Goal: Information Seeking & Learning: Learn about a topic

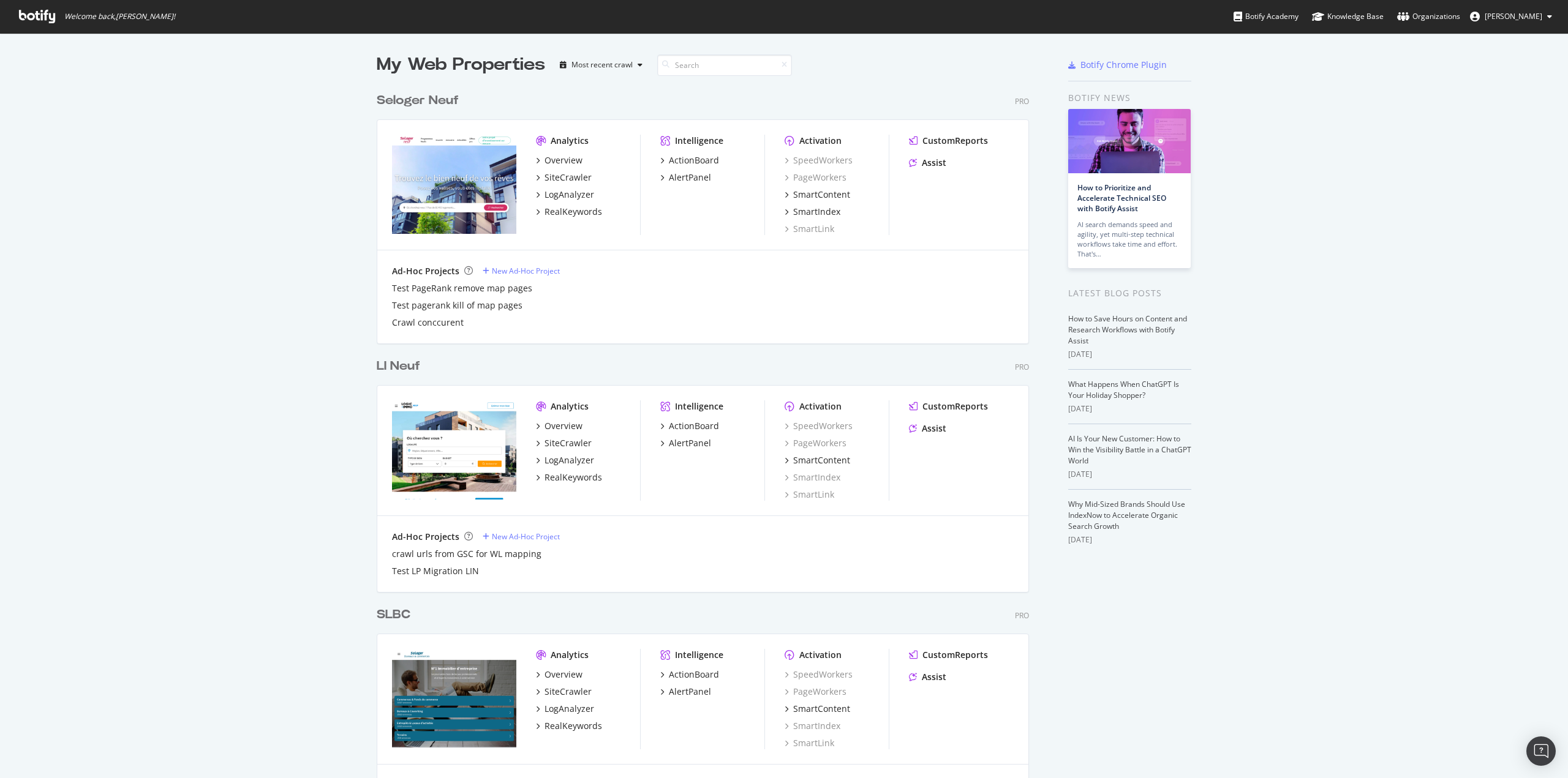
scroll to position [3458, 652]
click at [725, 73] on input at bounding box center [724, 65] width 135 height 21
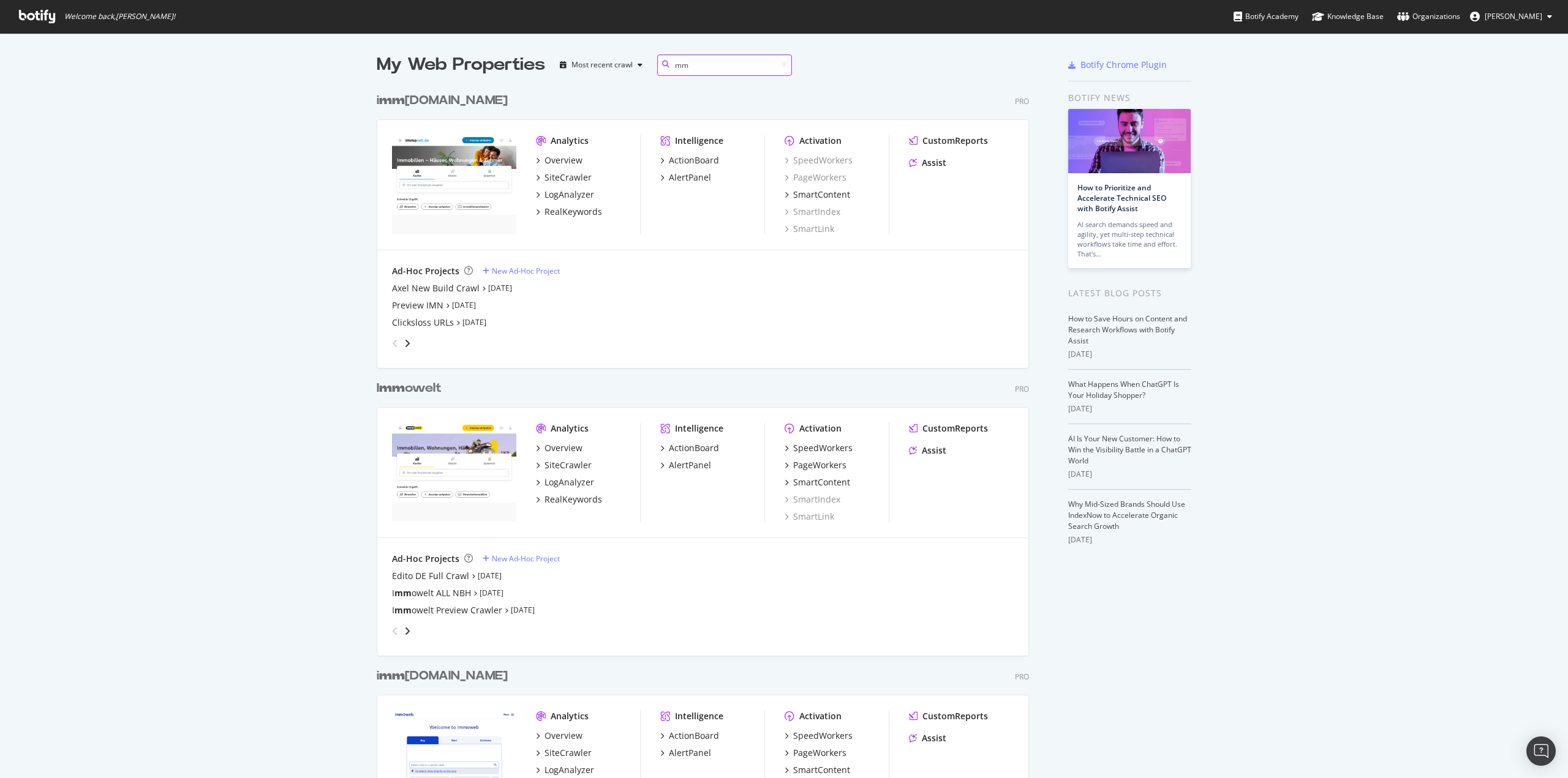
scroll to position [1429, 652]
type input "m"
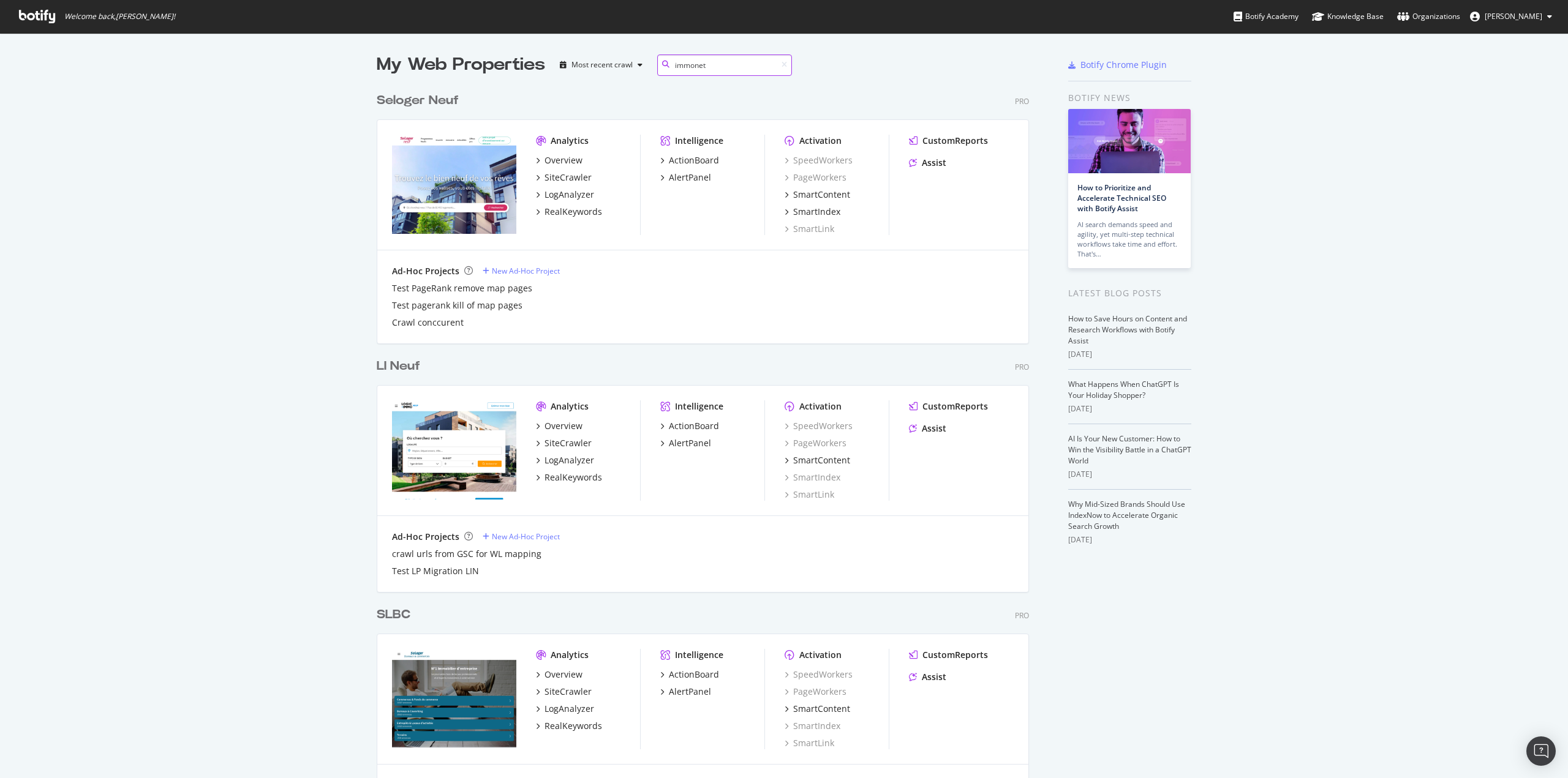
scroll to position [566, 652]
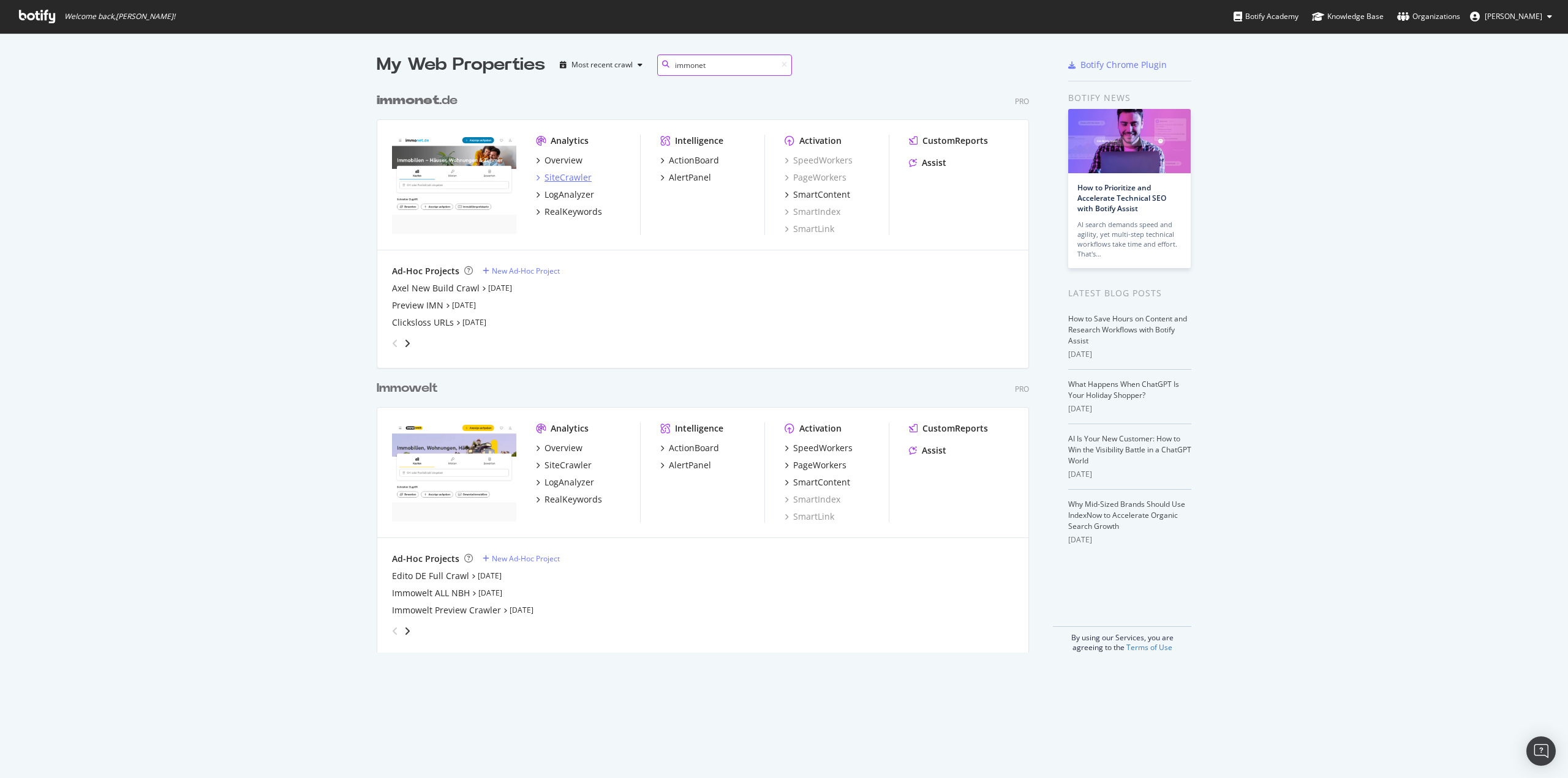
type input "immonet"
click at [571, 173] on div "SiteCrawler" at bounding box center [568, 177] width 47 height 12
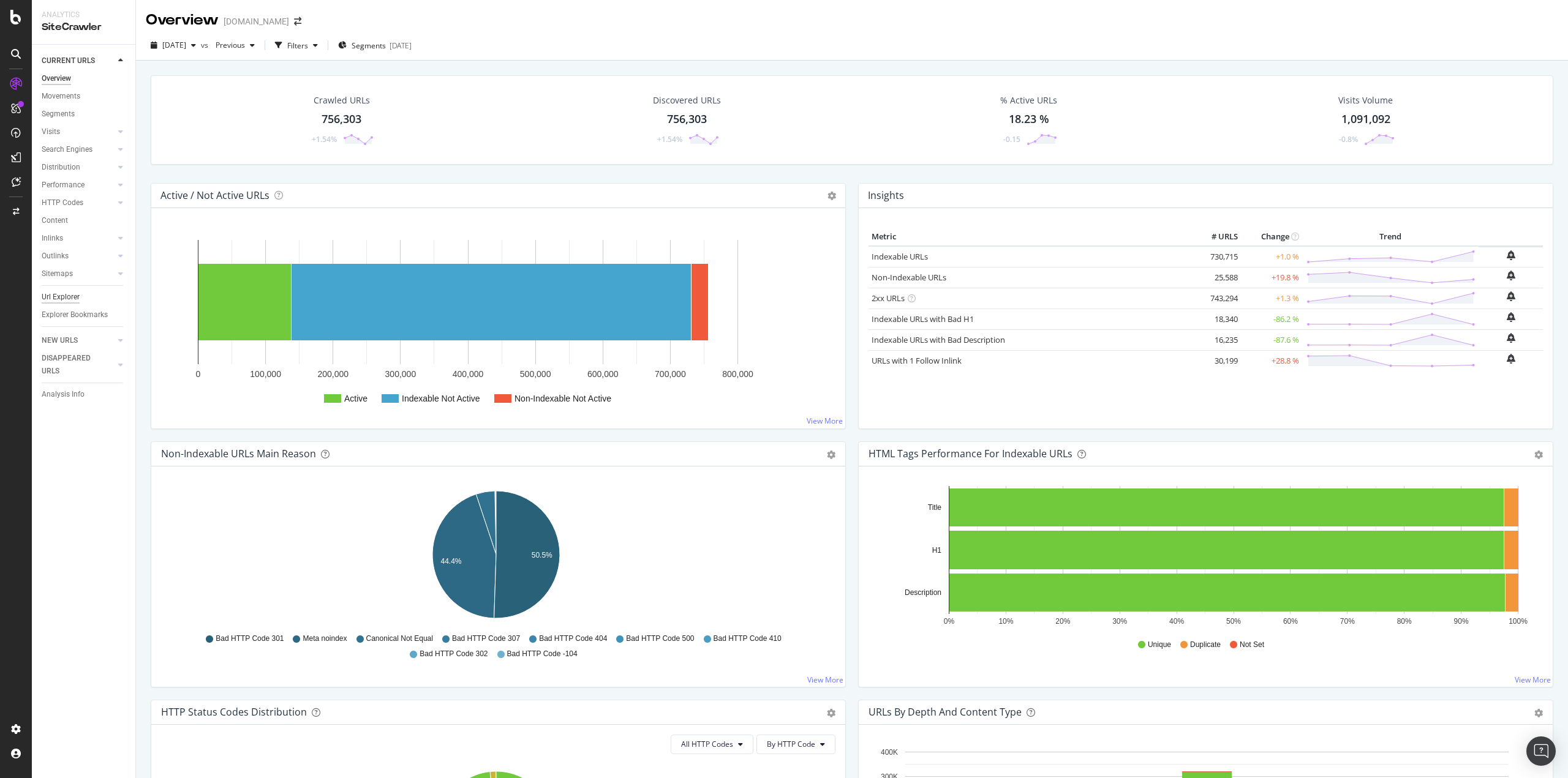
click at [67, 293] on div "Url Explorer" at bounding box center [60, 297] width 38 height 13
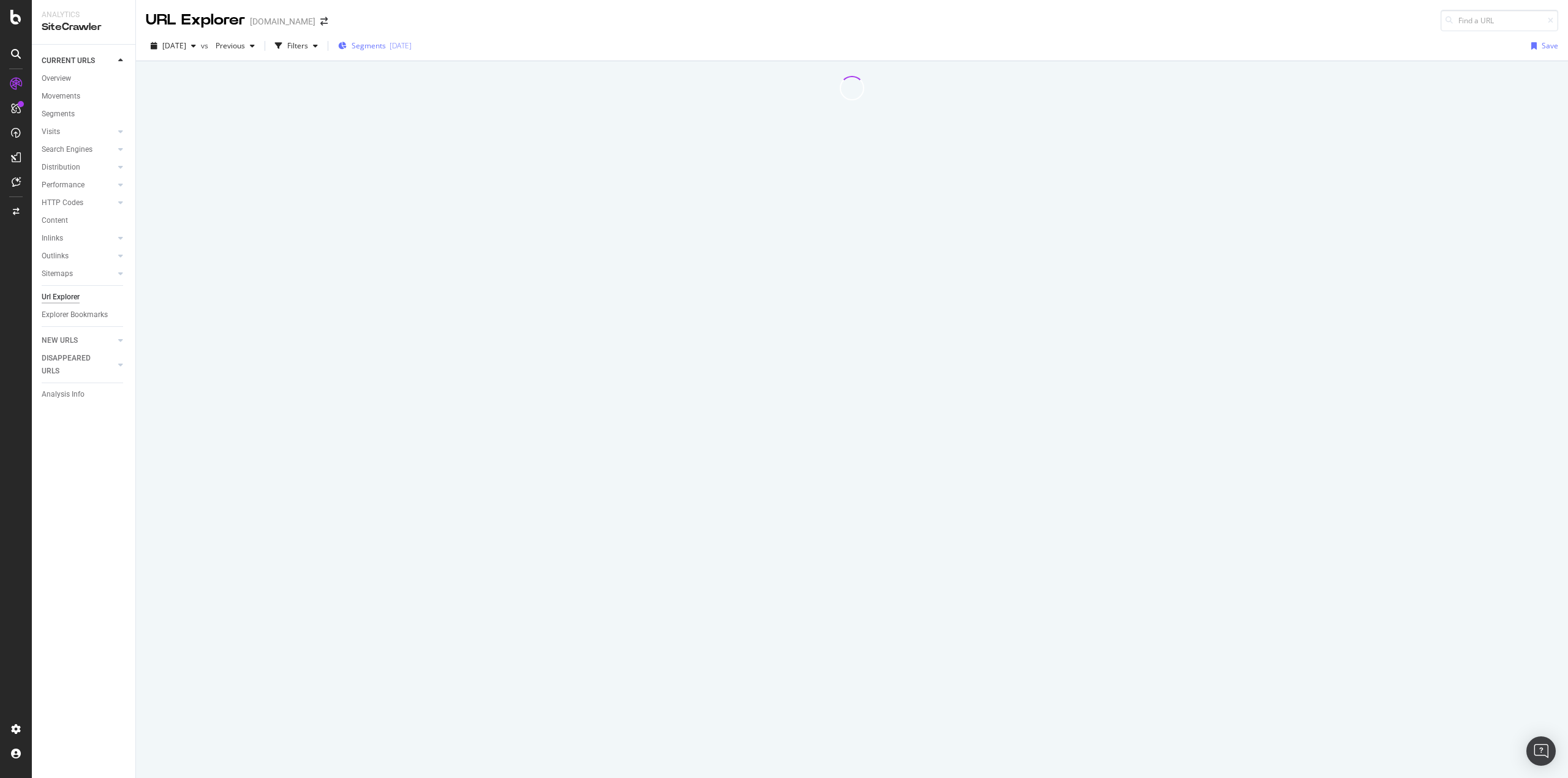
click at [412, 41] on div "[DATE]" at bounding box center [400, 46] width 22 height 11
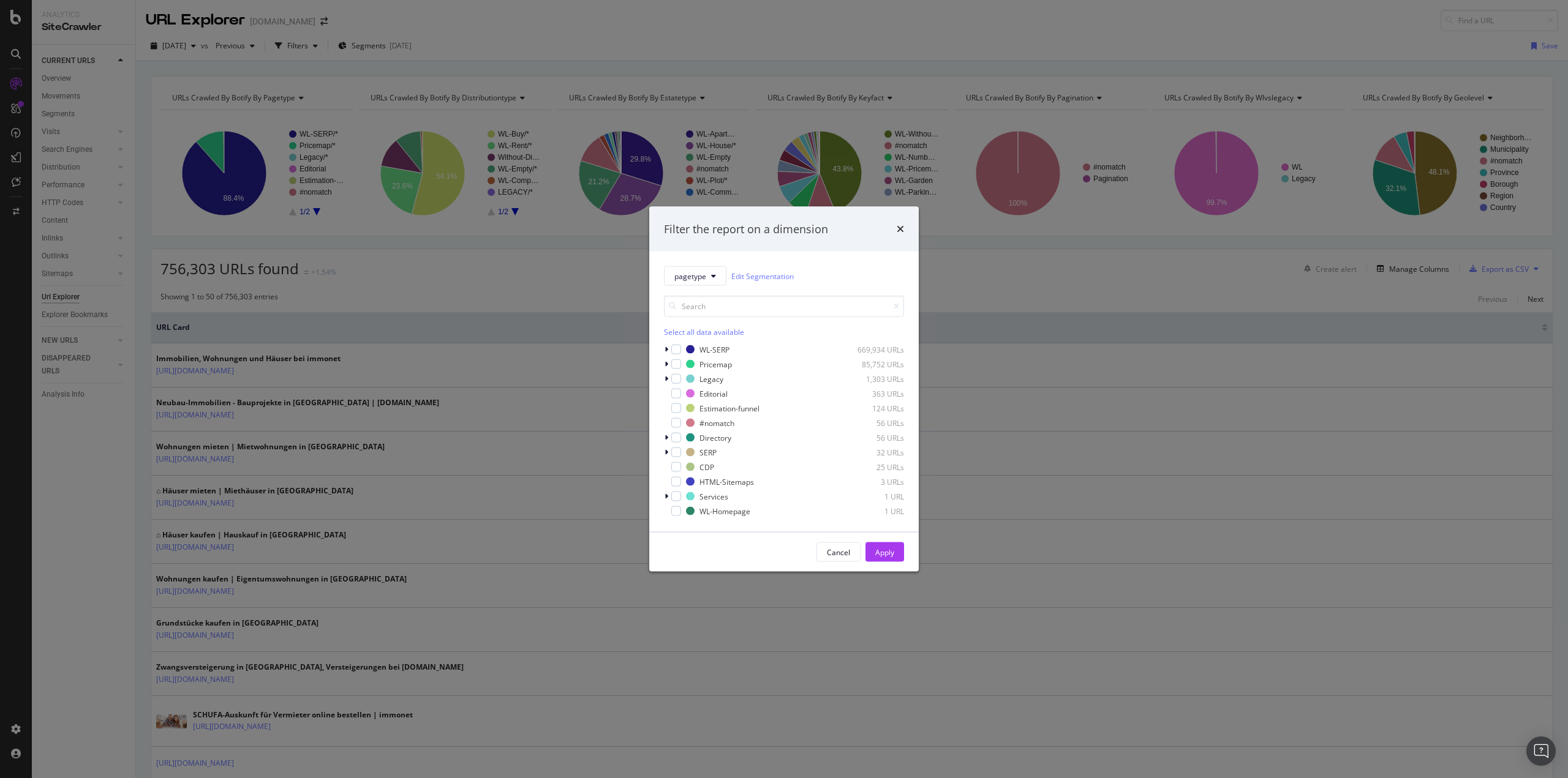
click at [629, 45] on div "Filter the report on a dimension pagetype Edit Segmentation Select all data ava…" at bounding box center [784, 389] width 1568 height 778
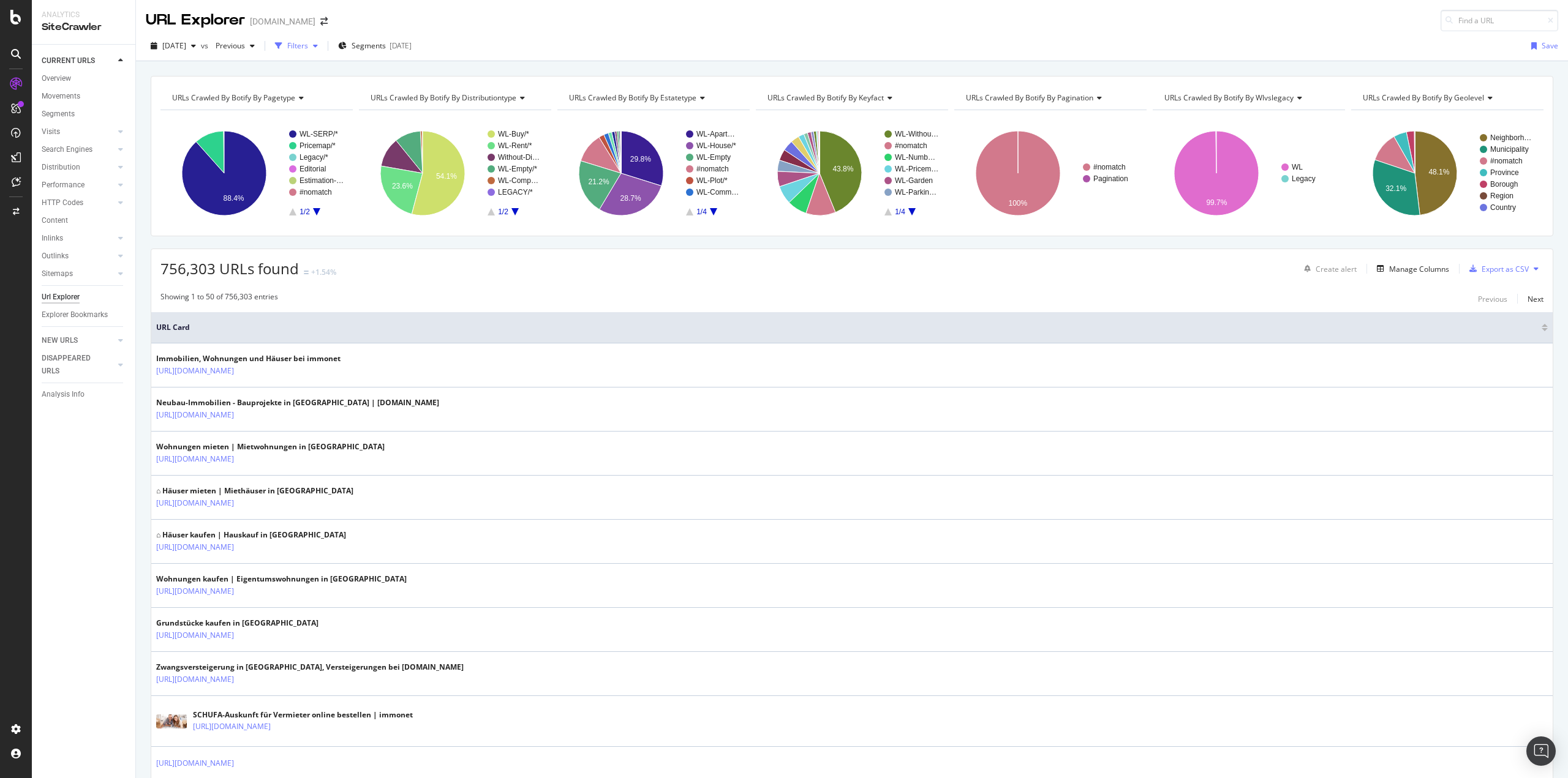
click at [308, 46] on div "Filters" at bounding box center [297, 46] width 21 height 11
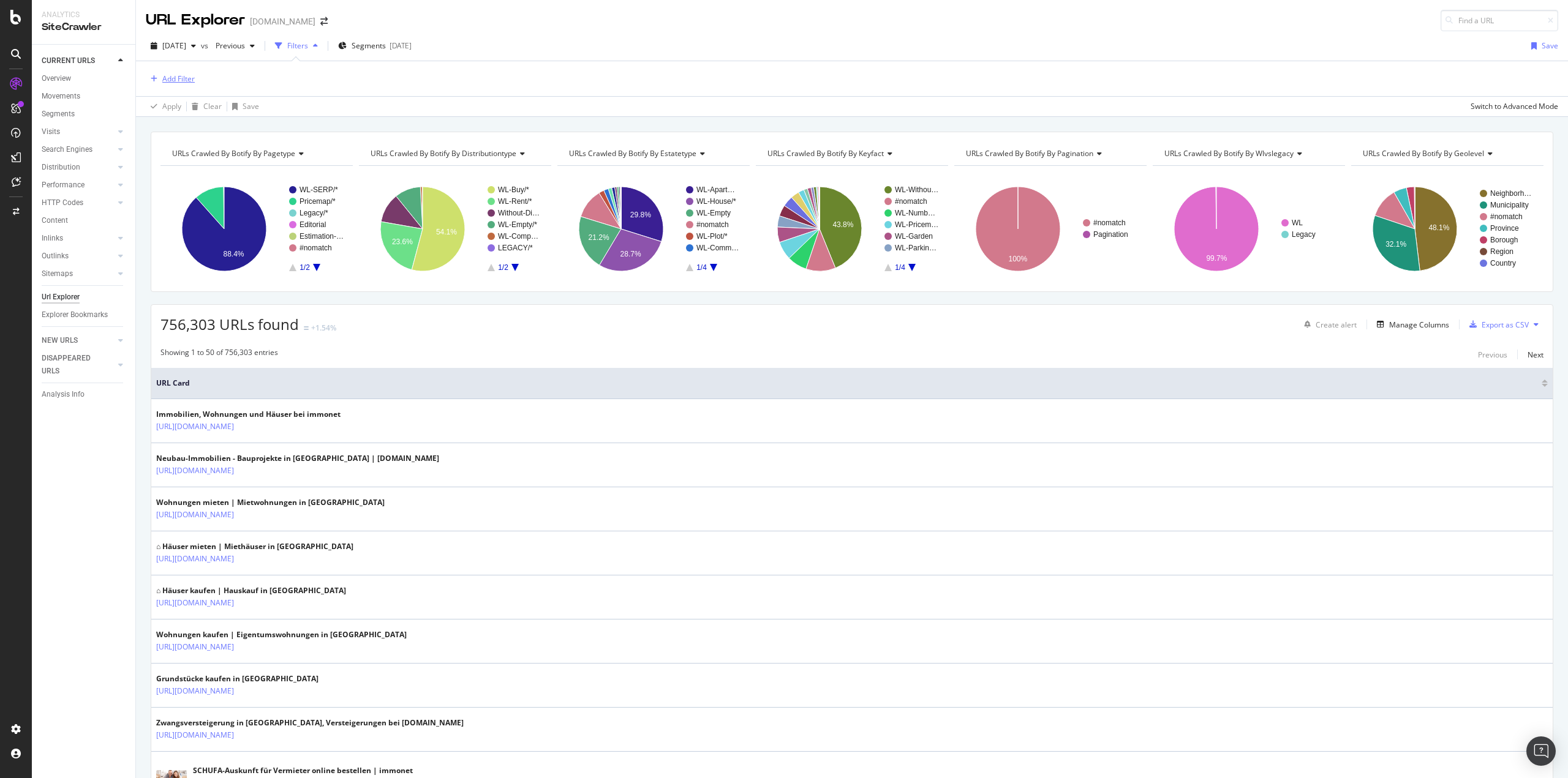
click at [187, 79] on div "Add Filter" at bounding box center [178, 79] width 33 height 11
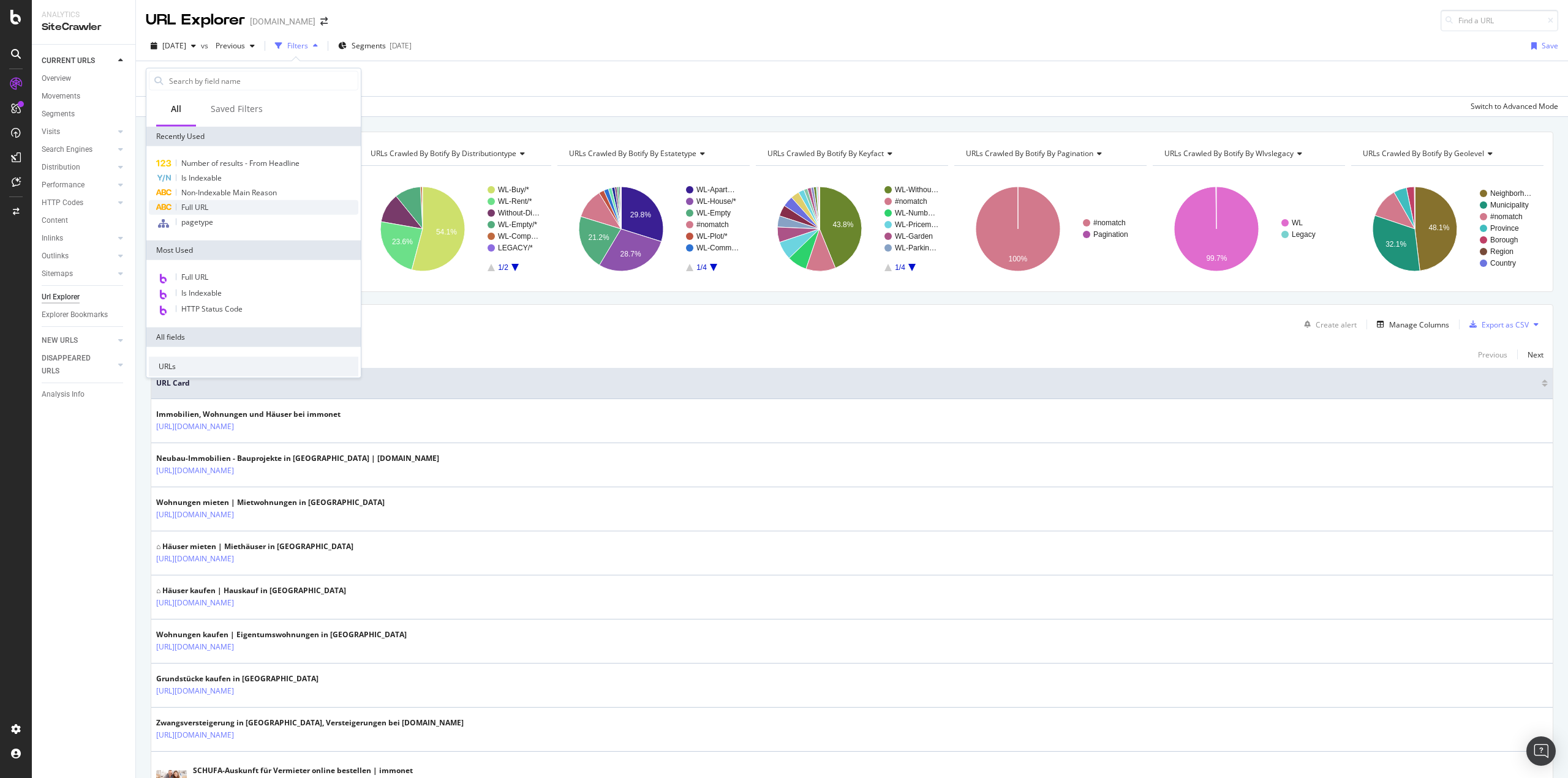
click at [199, 209] on span "Full URL" at bounding box center [195, 208] width 27 height 11
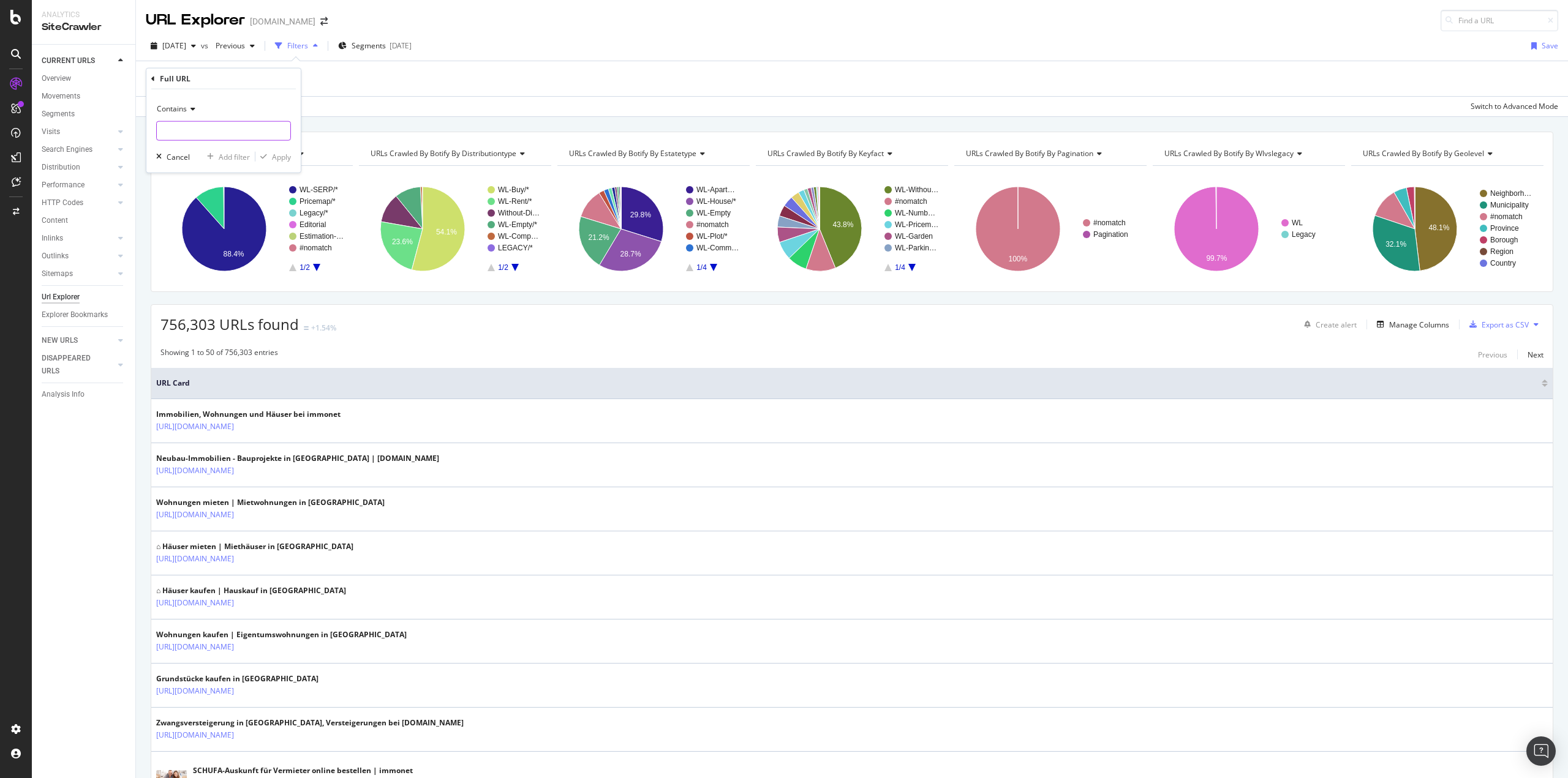
click at [184, 135] on input "text" at bounding box center [224, 131] width 134 height 19
type input "preis-"
click at [289, 159] on div "Apply" at bounding box center [281, 157] width 19 height 11
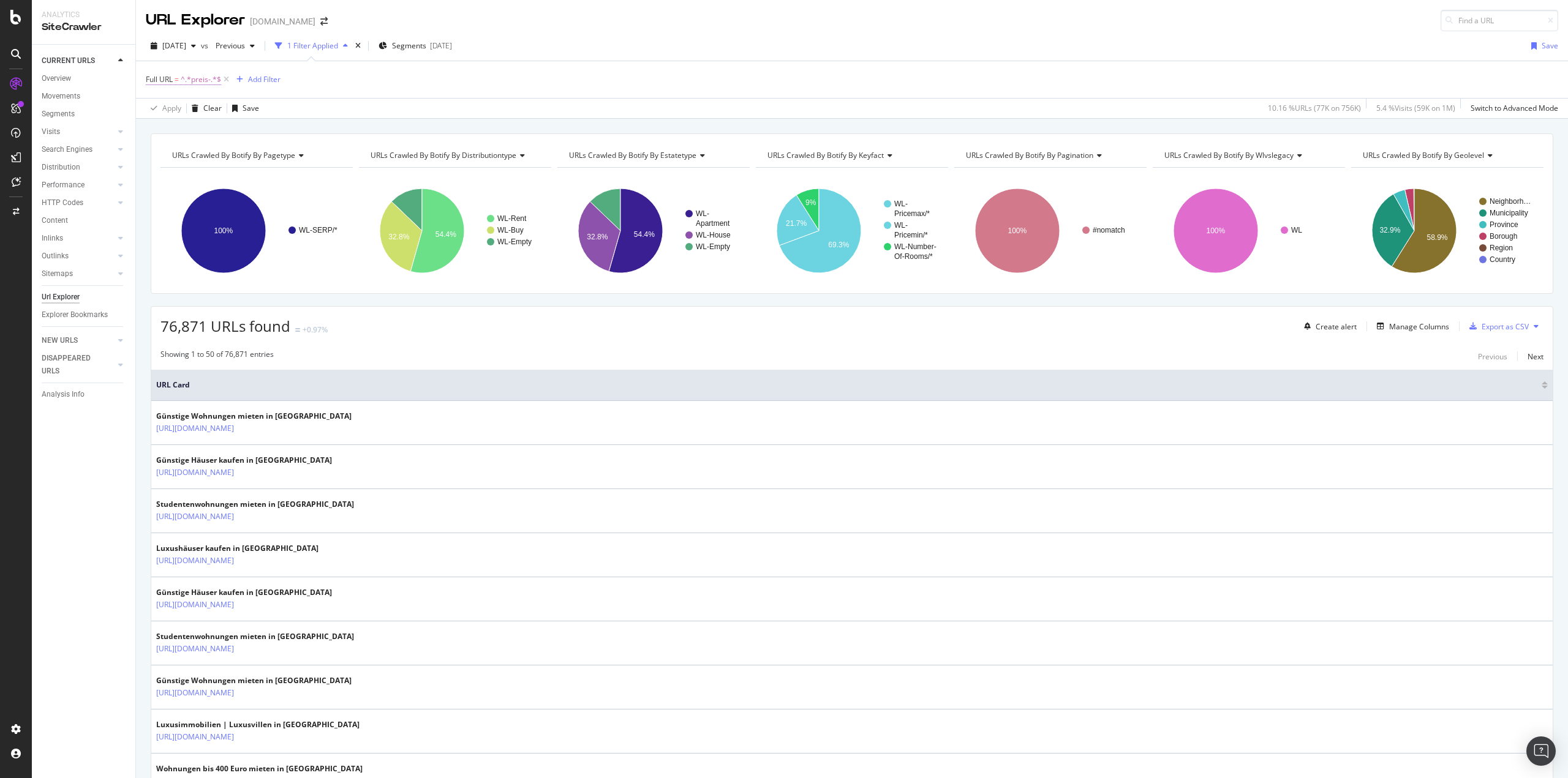
click at [196, 79] on span "^.*preis-.*$" at bounding box center [201, 79] width 41 height 17
click at [207, 133] on input "preis-" at bounding box center [214, 129] width 115 height 19
type input "4"
click at [212, 133] on input "4" at bounding box center [214, 129] width 115 height 19
type input "preis-400"
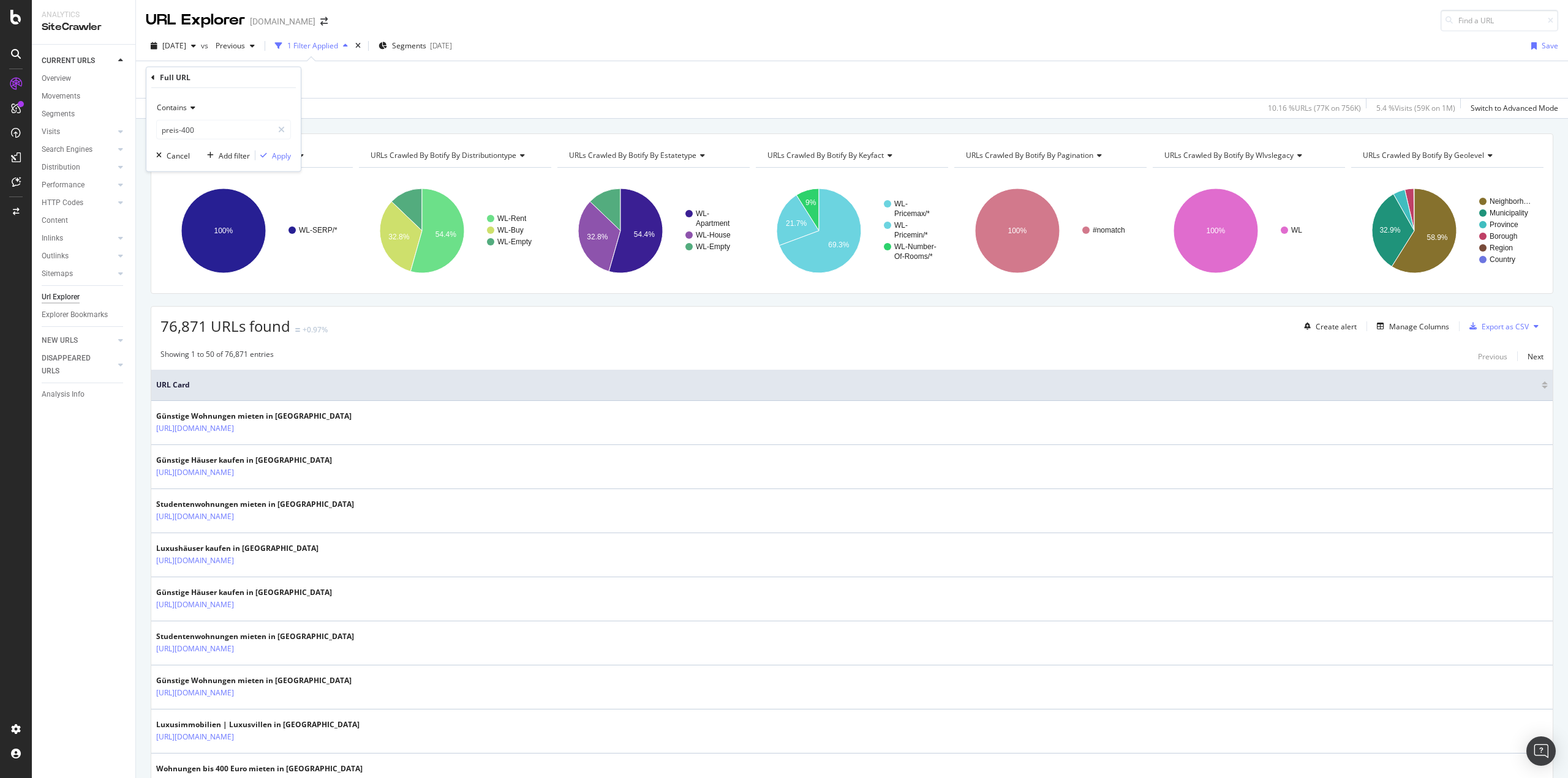
click at [274, 148] on div "Contains preis-400 Cancel Add filter Apply" at bounding box center [223, 129] width 154 height 83
click at [277, 153] on div "Apply" at bounding box center [281, 155] width 19 height 11
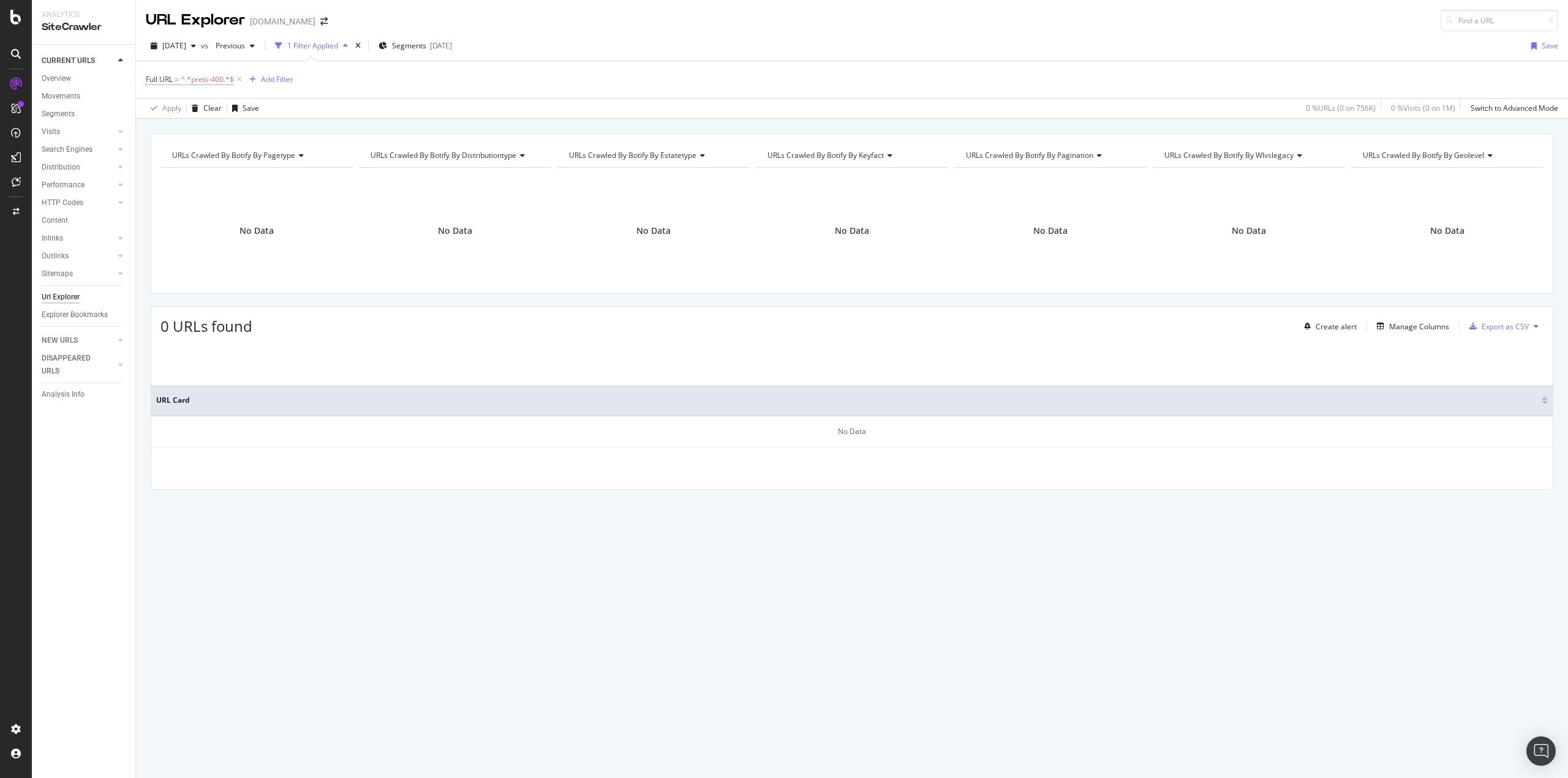
click at [204, 80] on span "^.*preis-400.*$" at bounding box center [208, 79] width 53 height 17
click at [206, 133] on input "preis-400" at bounding box center [214, 129] width 115 height 19
click at [218, 129] on input "preis-400" at bounding box center [214, 129] width 115 height 19
type input "preis-"
click at [288, 153] on div "Apply" at bounding box center [281, 155] width 19 height 11
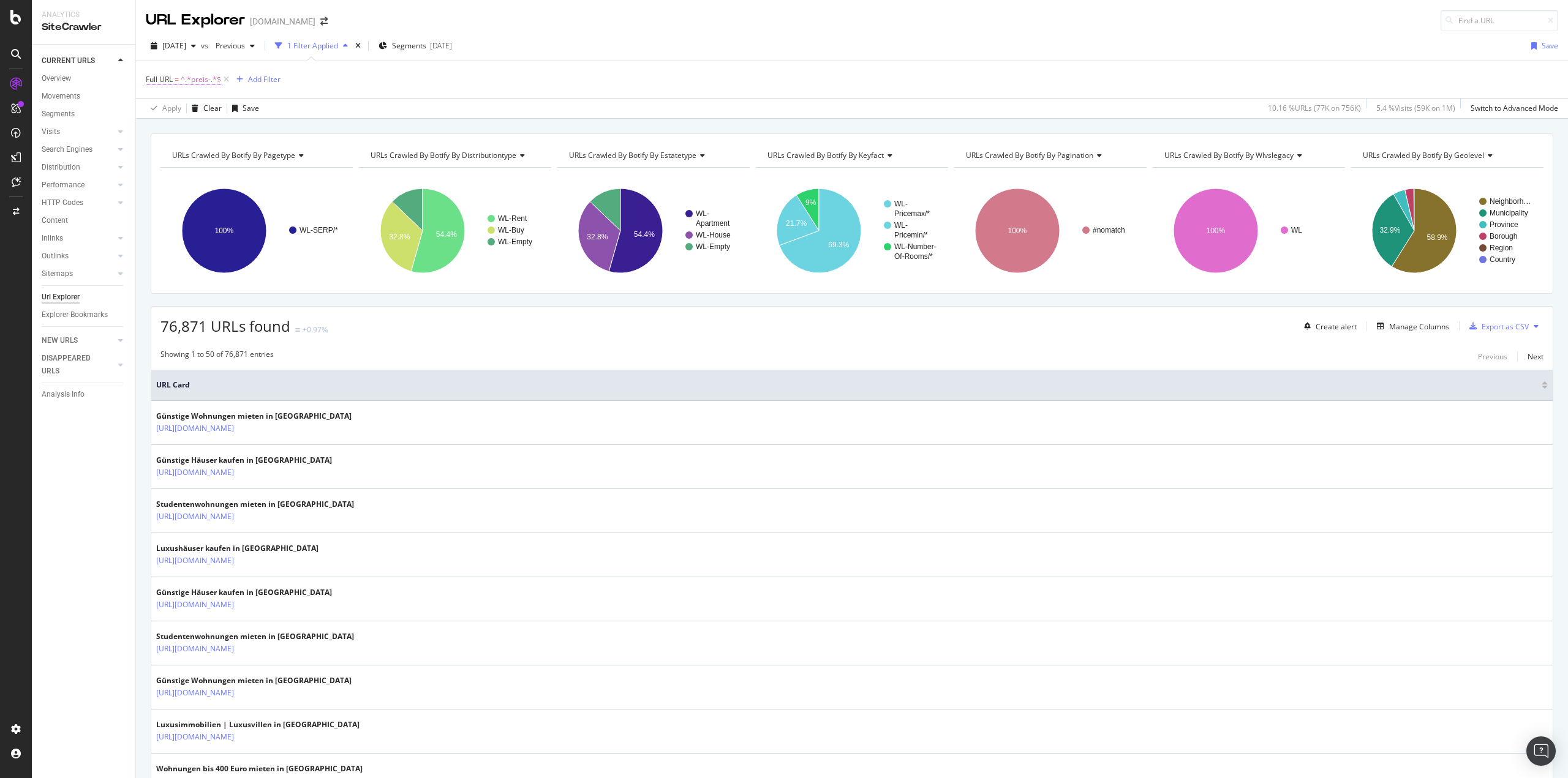
click at [198, 81] on span "^.*preis-.*$" at bounding box center [201, 79] width 41 height 17
click at [185, 127] on input "preis-" at bounding box center [214, 129] width 115 height 19
click at [208, 128] on input "preis-" at bounding box center [214, 129] width 115 height 19
type input "preis--400"
click at [269, 153] on div "button" at bounding box center [264, 155] width 17 height 7
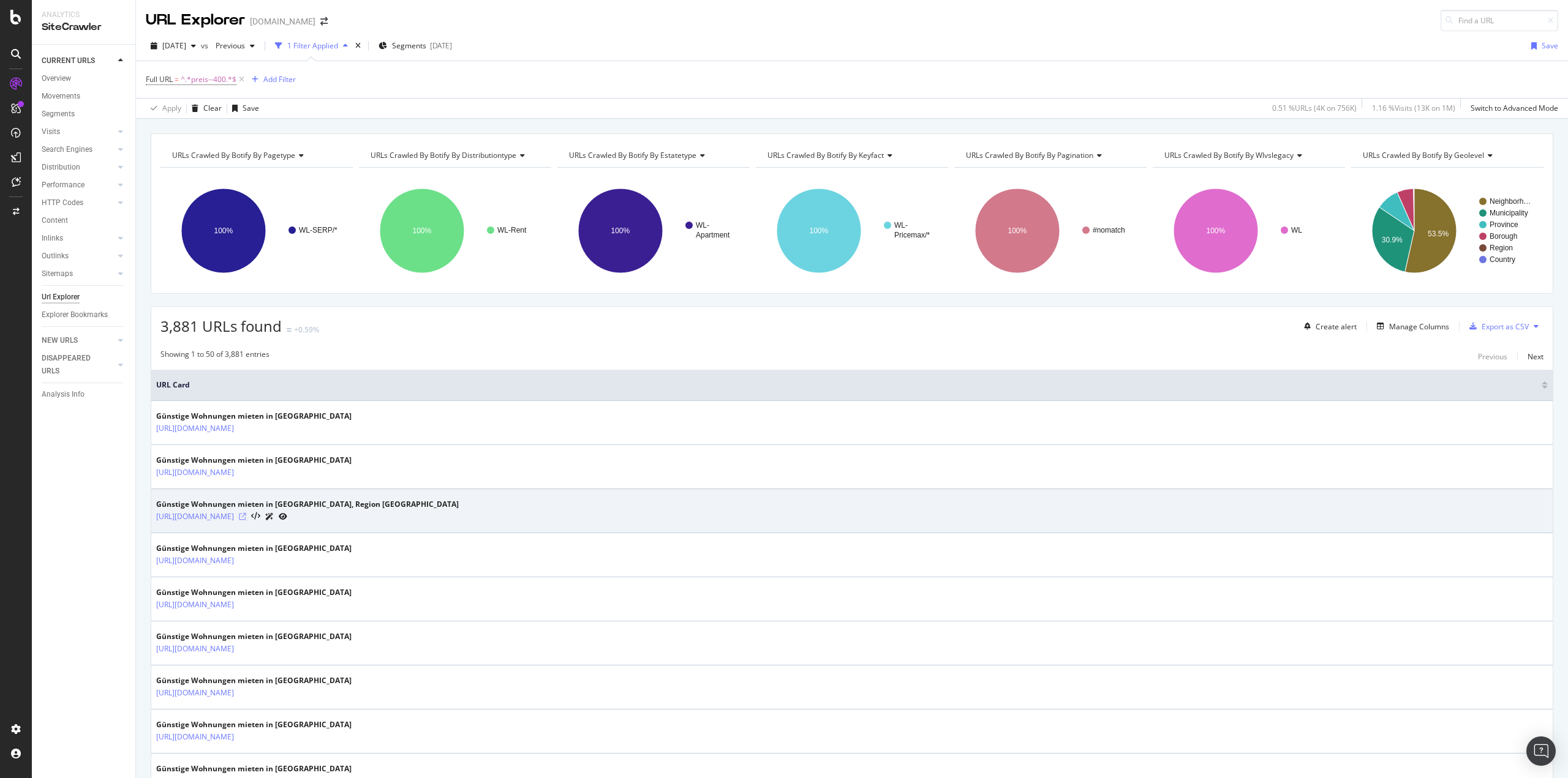
click at [246, 516] on icon at bounding box center [242, 516] width 7 height 7
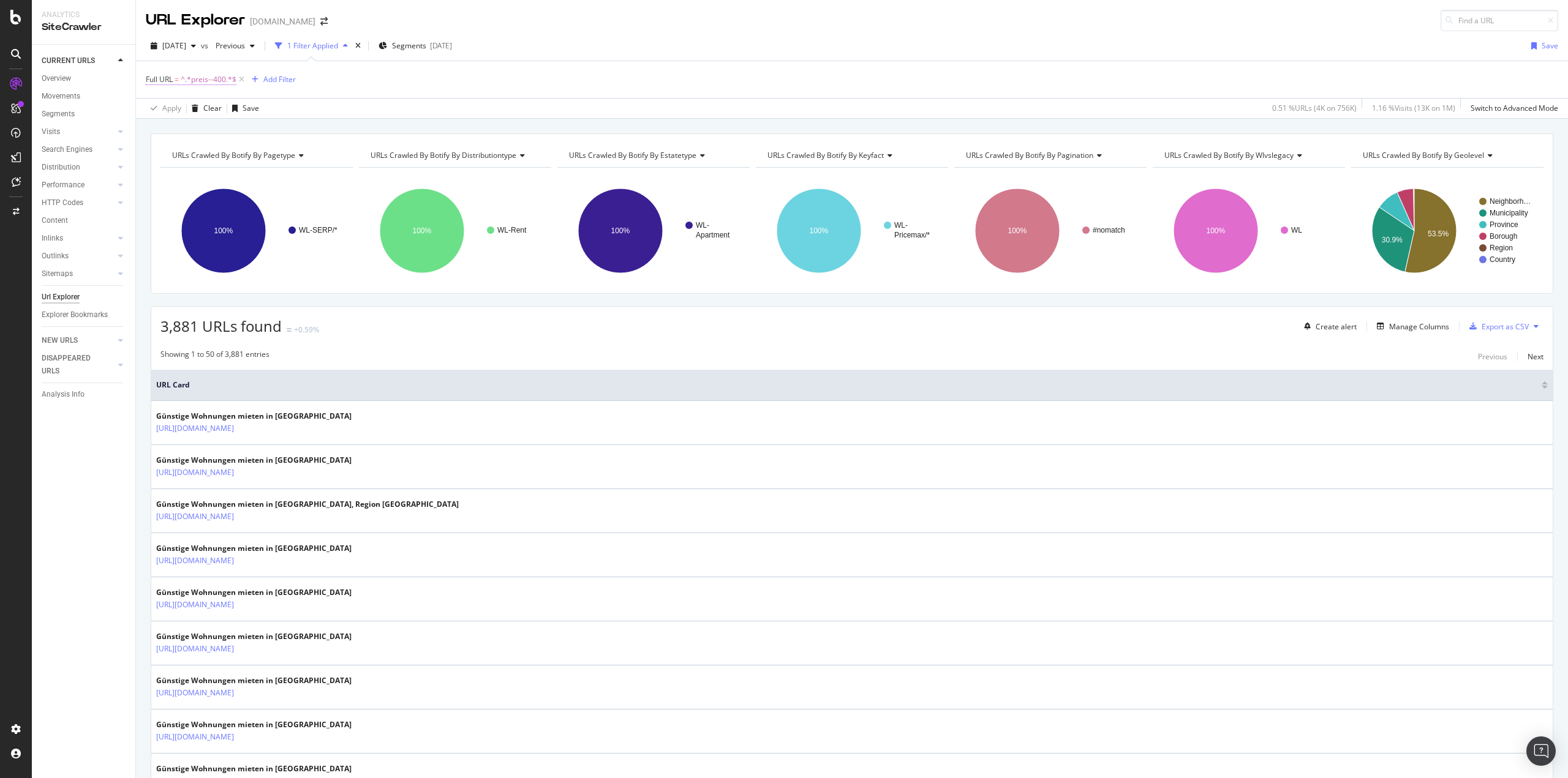
click at [211, 81] on span "^.*preis--400.*$" at bounding box center [208, 79] width 55 height 17
paste input "0"
type input "preis-0-400"
click at [278, 155] on div "Apply" at bounding box center [281, 155] width 19 height 11
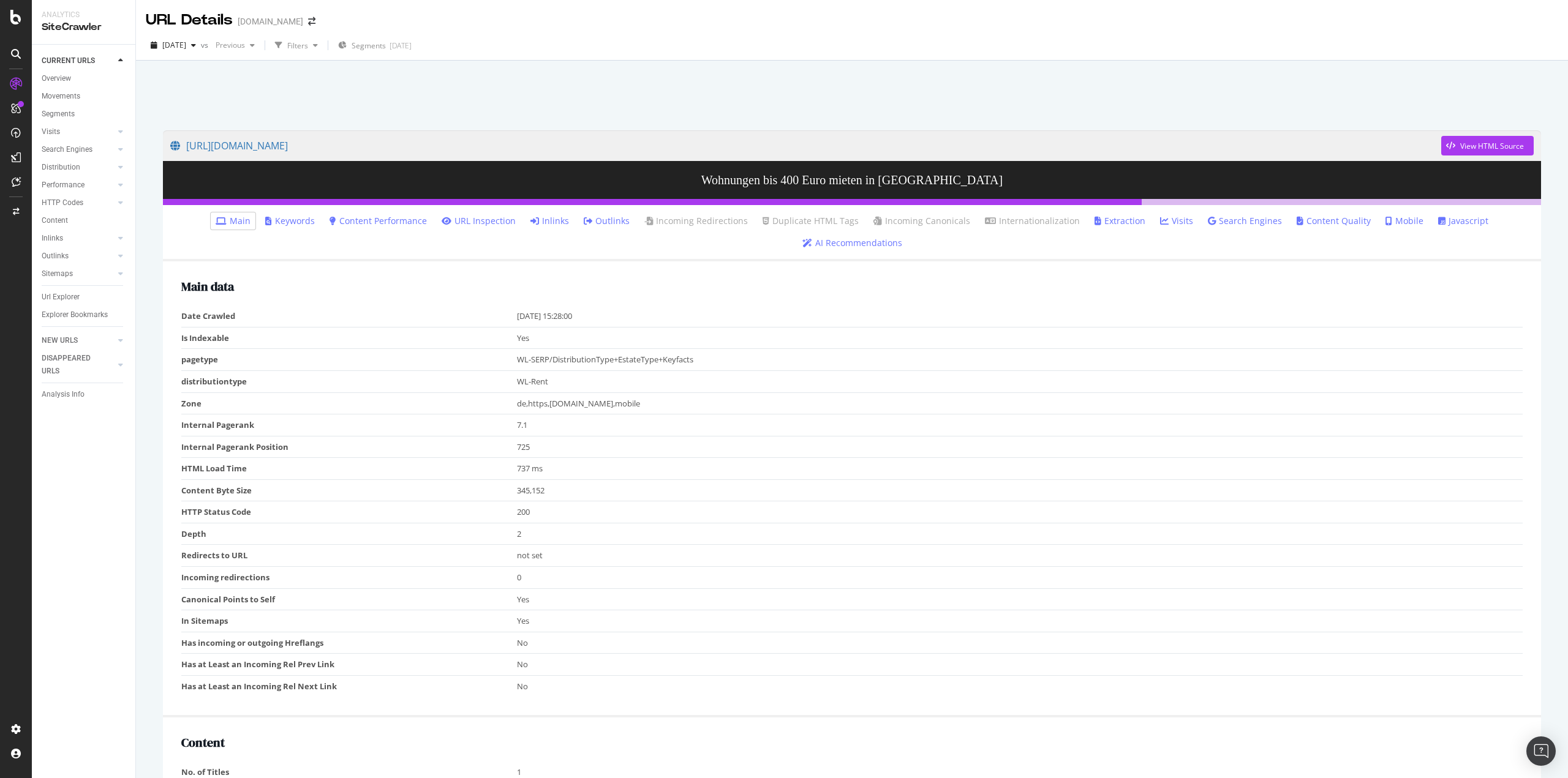
click at [547, 221] on link "Inlinks" at bounding box center [550, 221] width 39 height 12
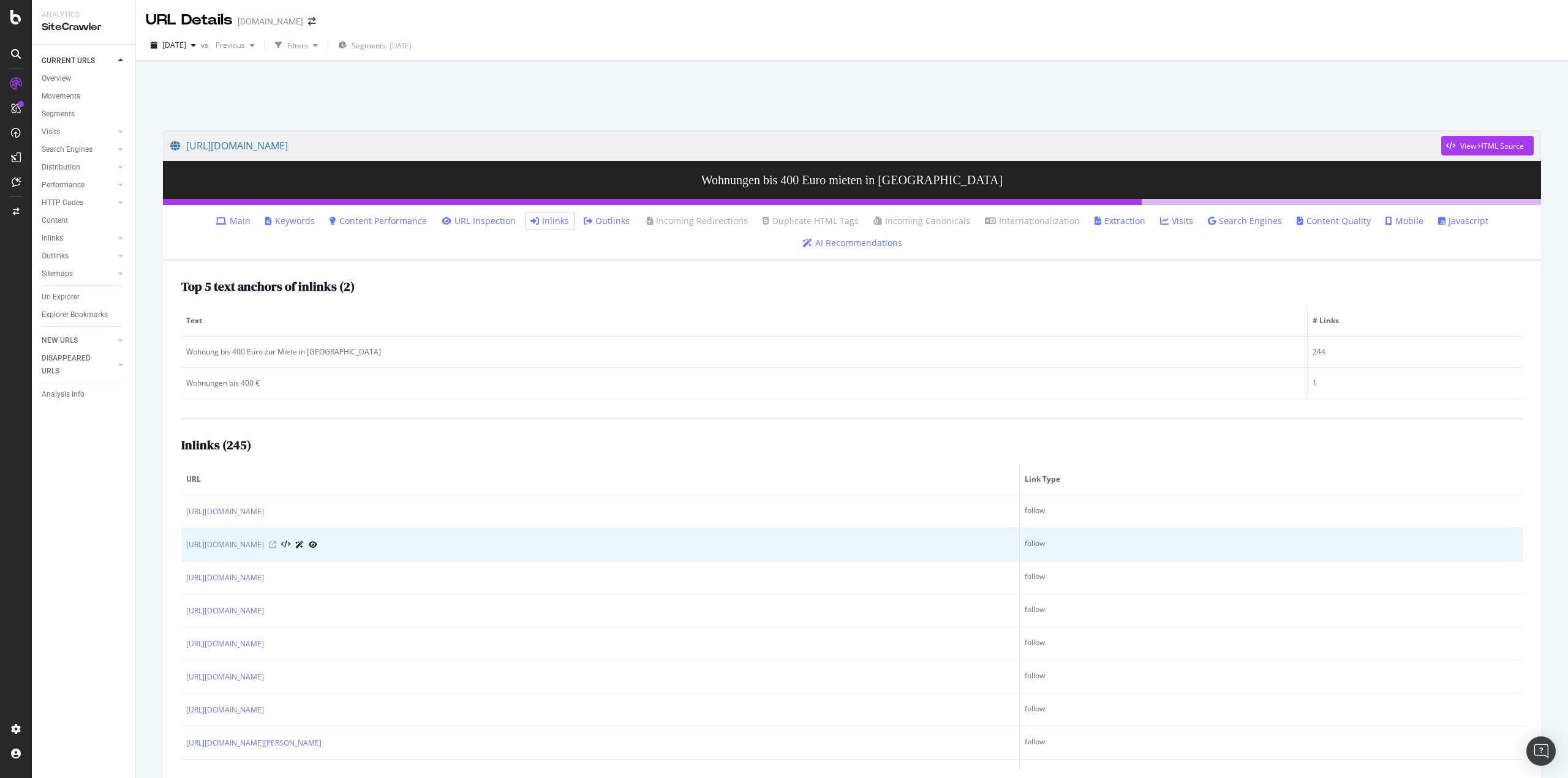
click at [276, 544] on icon at bounding box center [272, 544] width 7 height 7
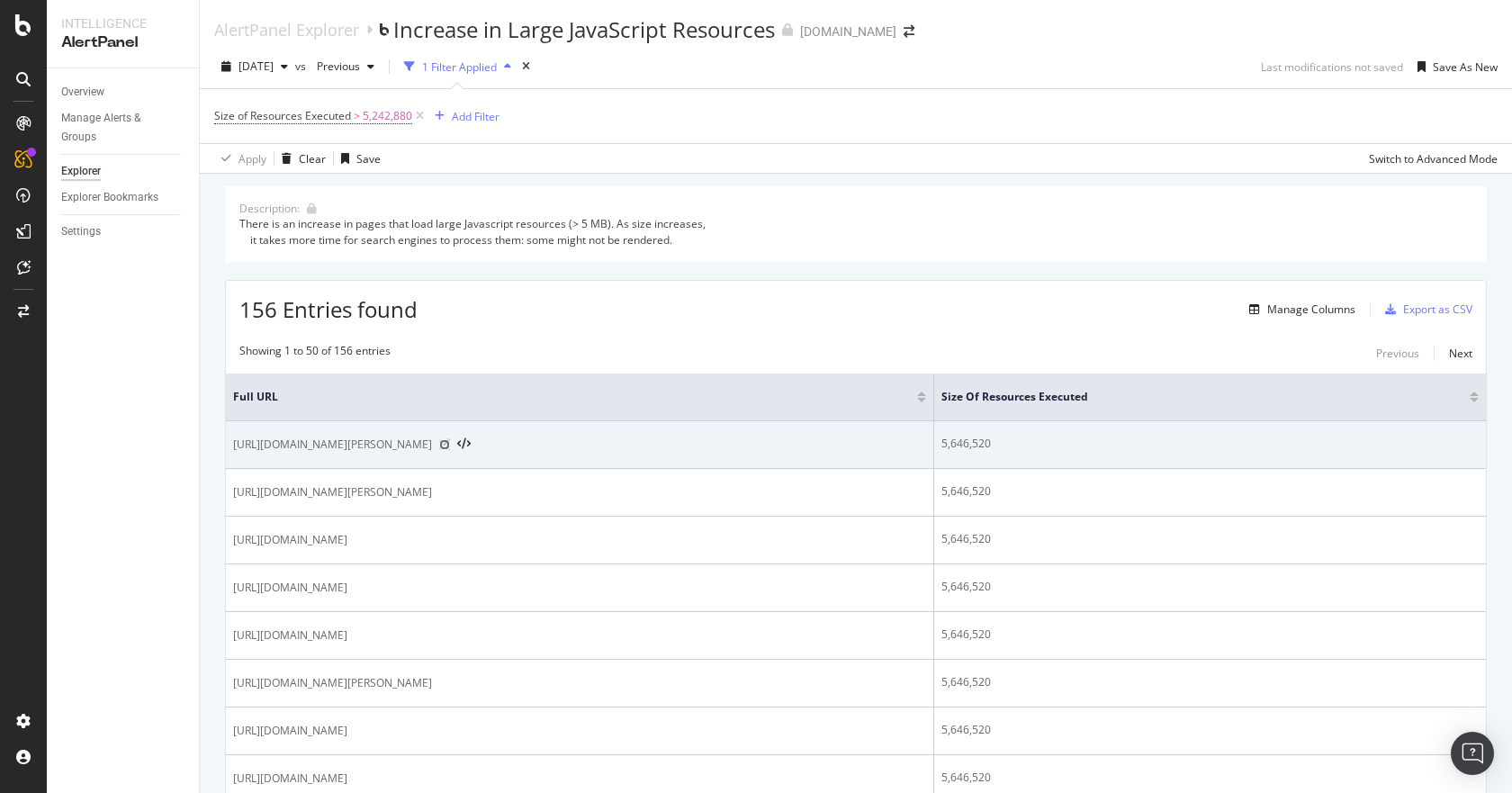
click at [450, 443] on icon at bounding box center [444, 445] width 11 height 11
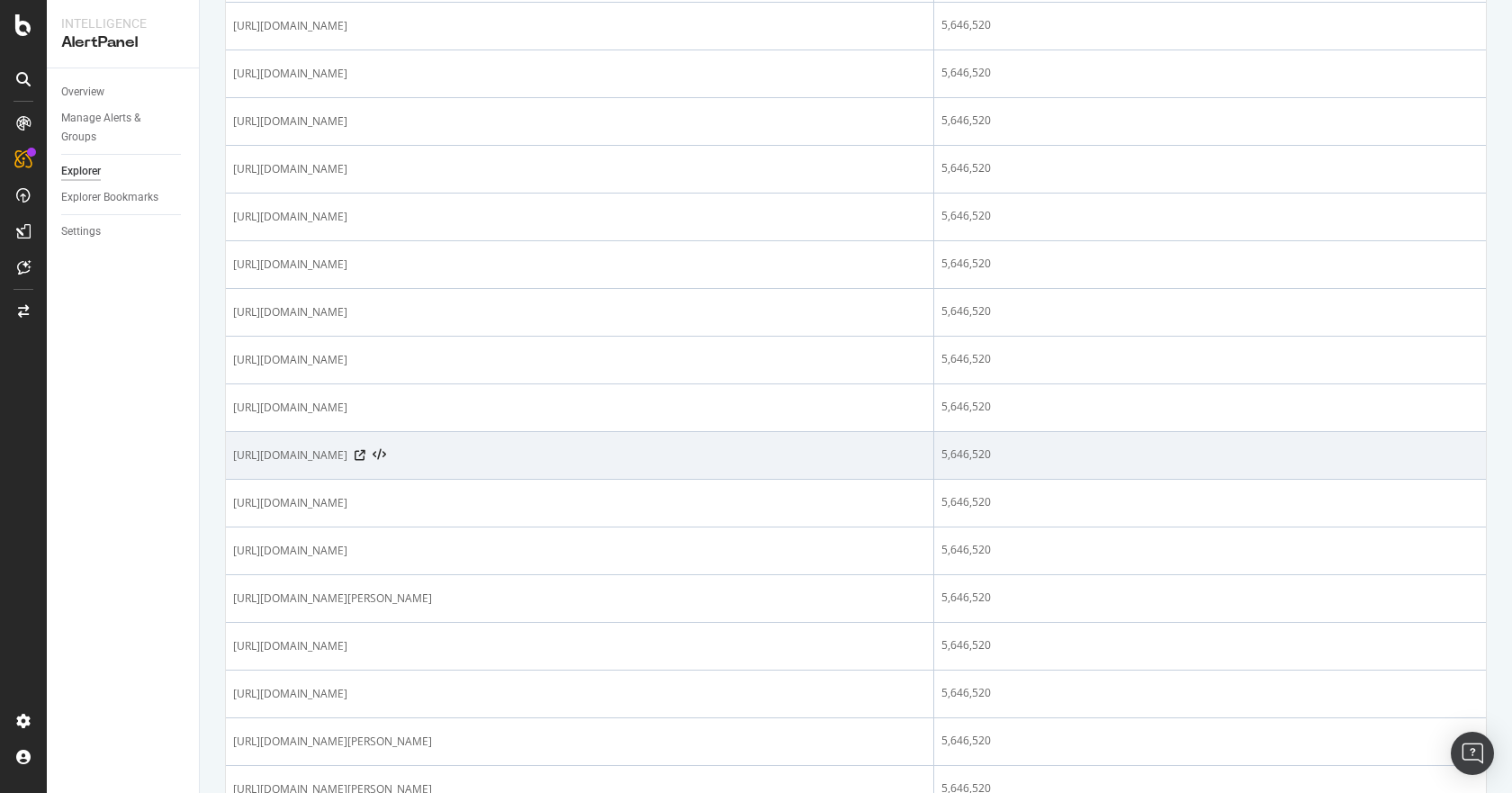
scroll to position [1350, 0]
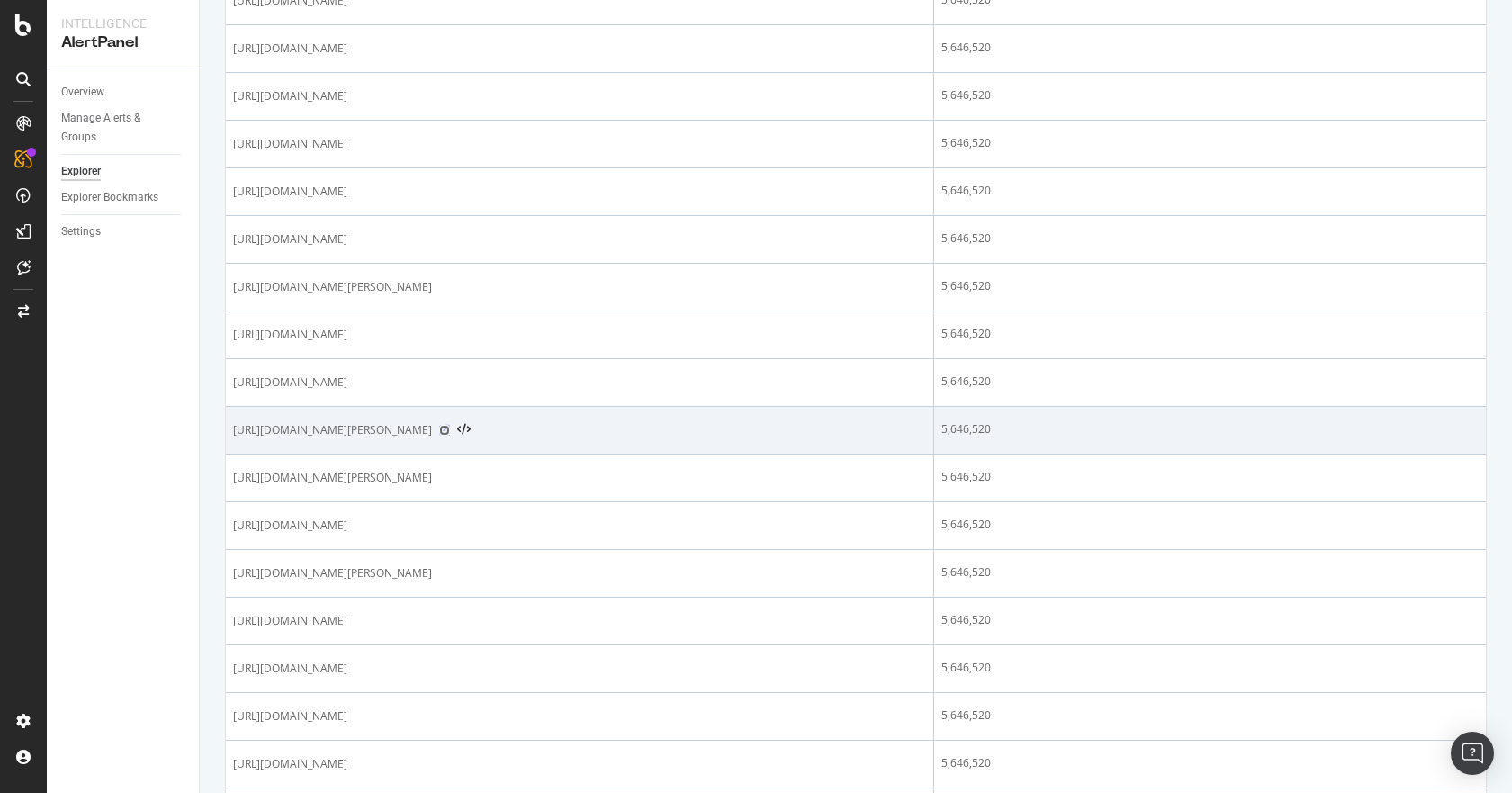
click at [450, 431] on icon at bounding box center [444, 430] width 11 height 11
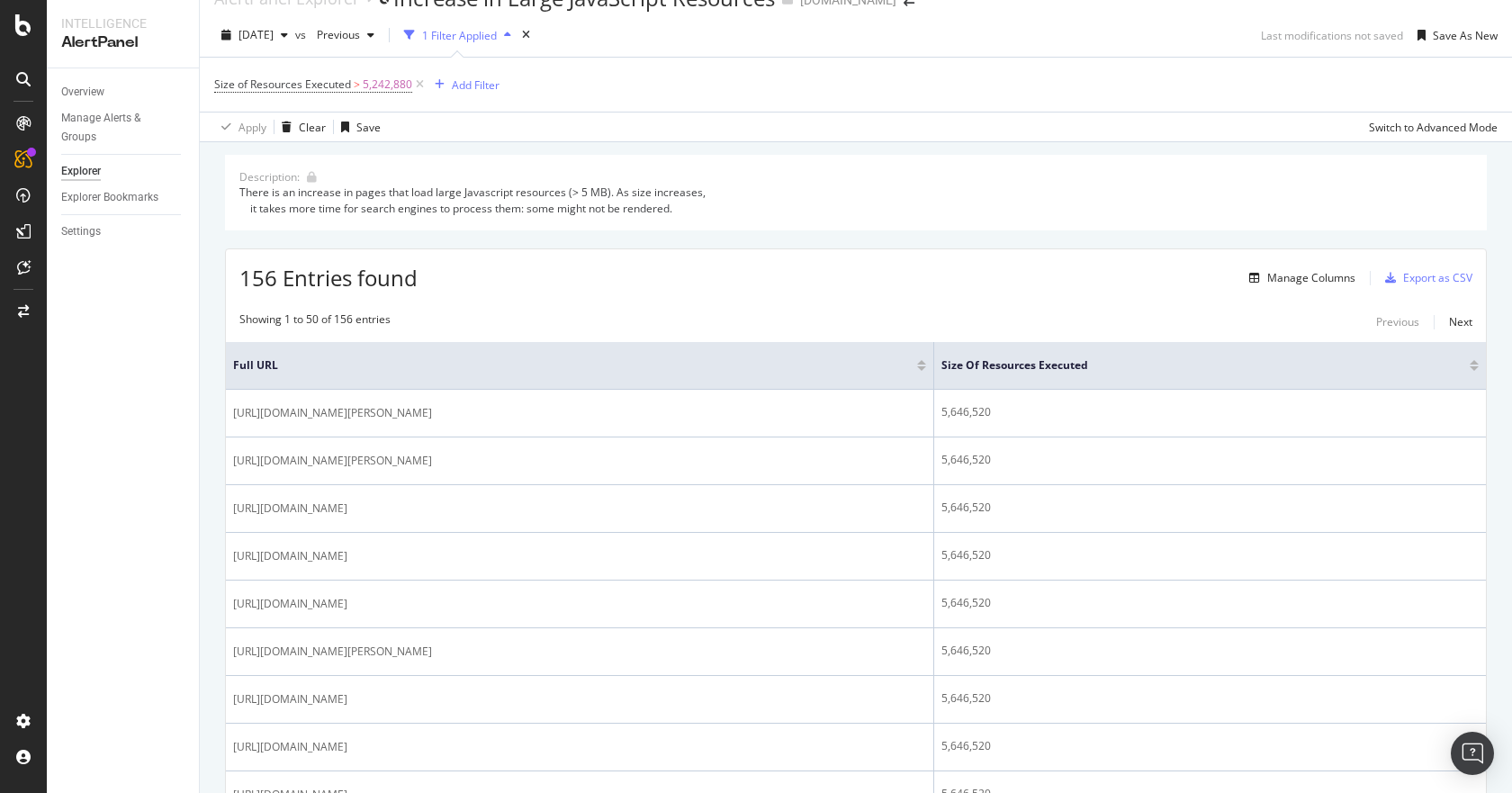
scroll to position [0, 0]
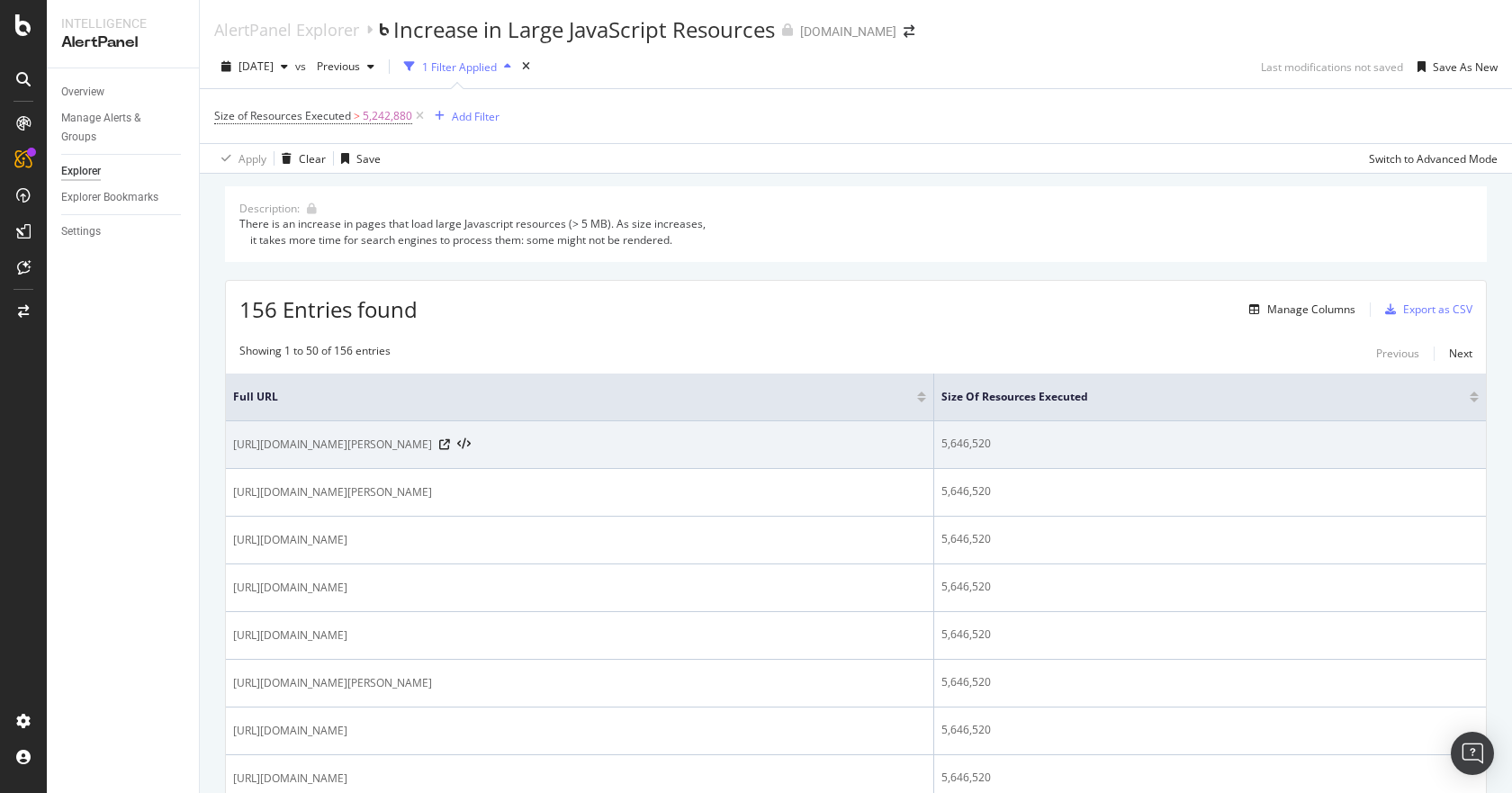
click at [1121, 442] on div "5,646,520" at bounding box center [1211, 444] width 538 height 17
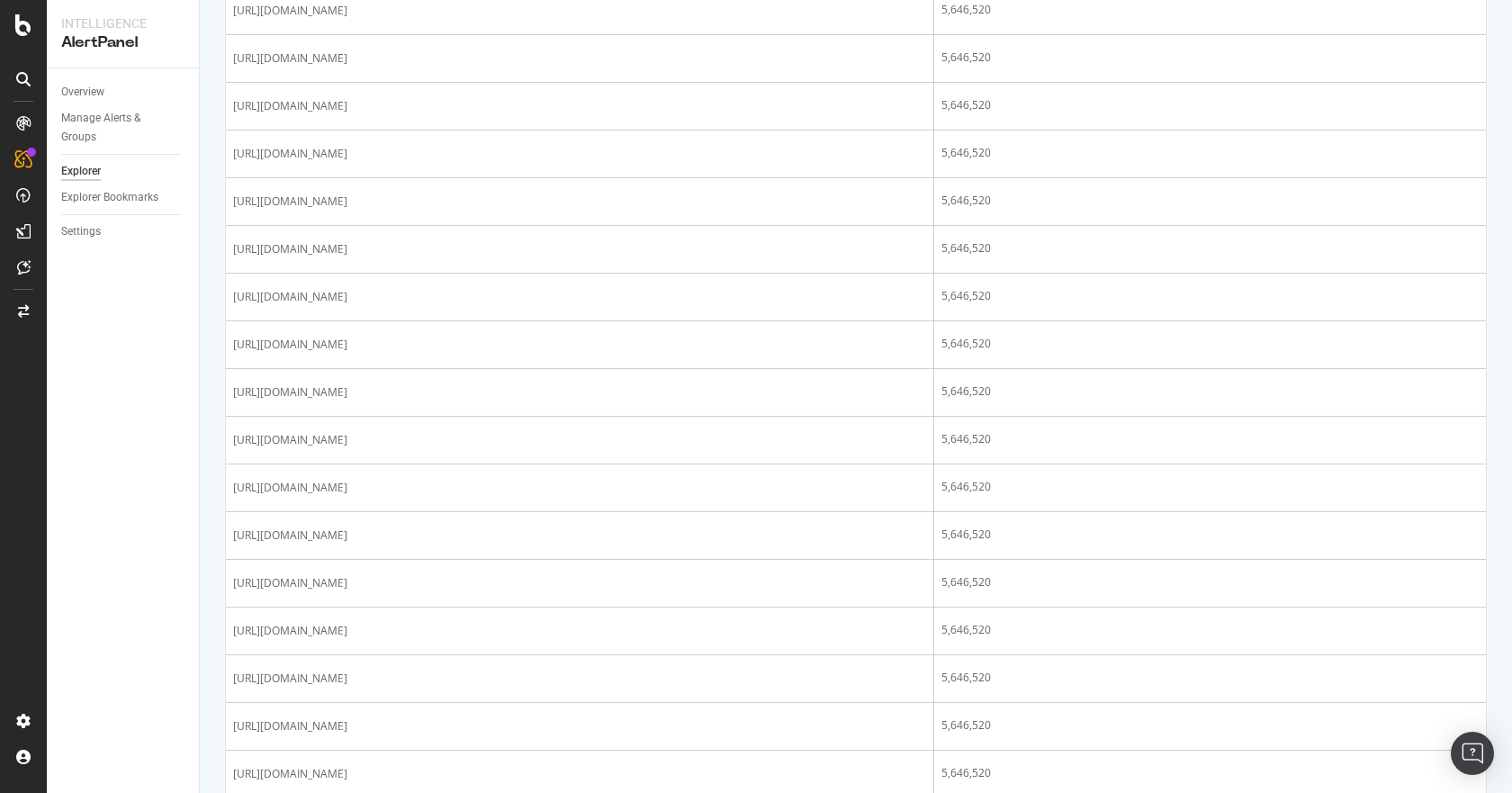
scroll to position [1441, 0]
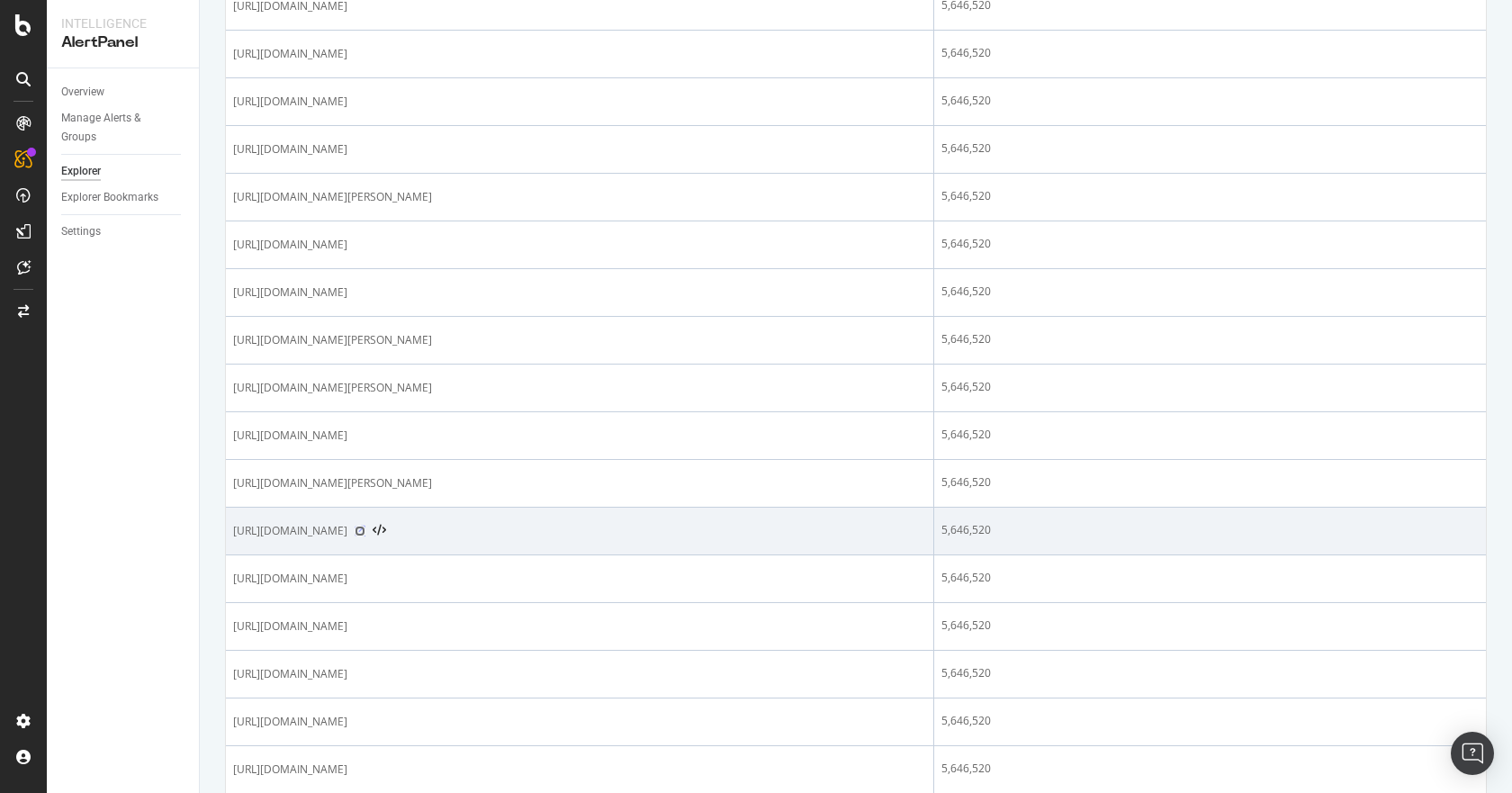
click at [365, 534] on icon at bounding box center [359, 531] width 11 height 11
